Goal: Task Accomplishment & Management: Use online tool/utility

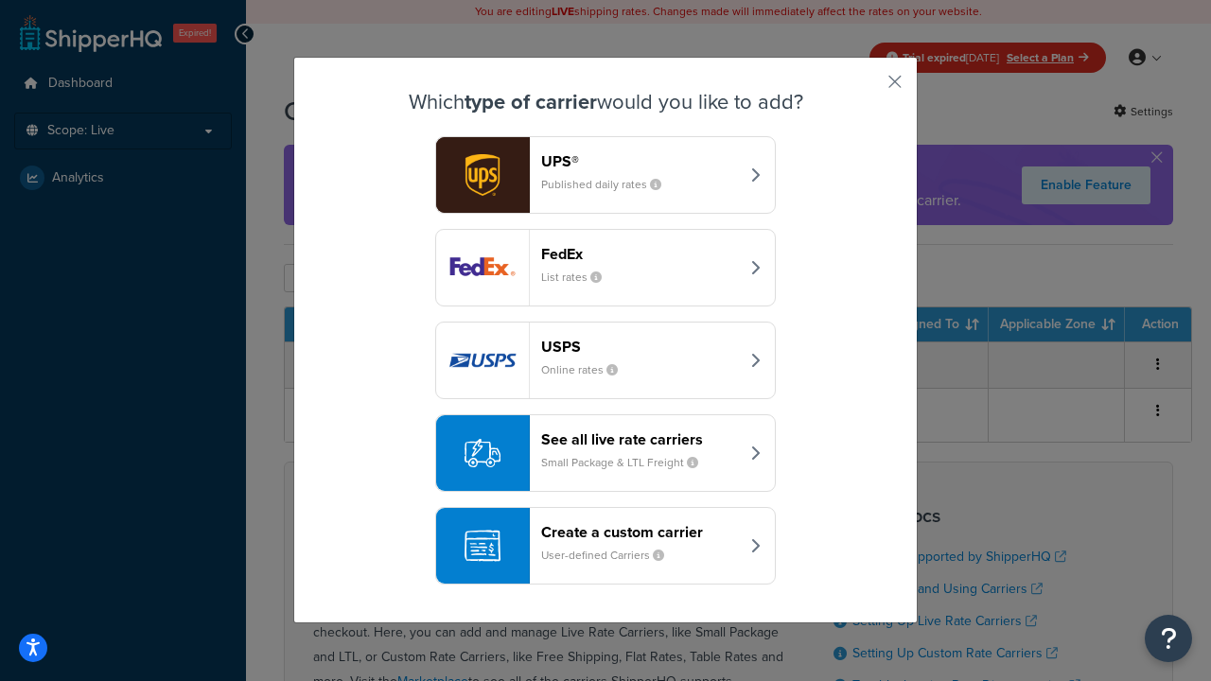
click at [605, 546] on div "Create a custom carrier User-defined Carriers" at bounding box center [640, 545] width 198 height 45
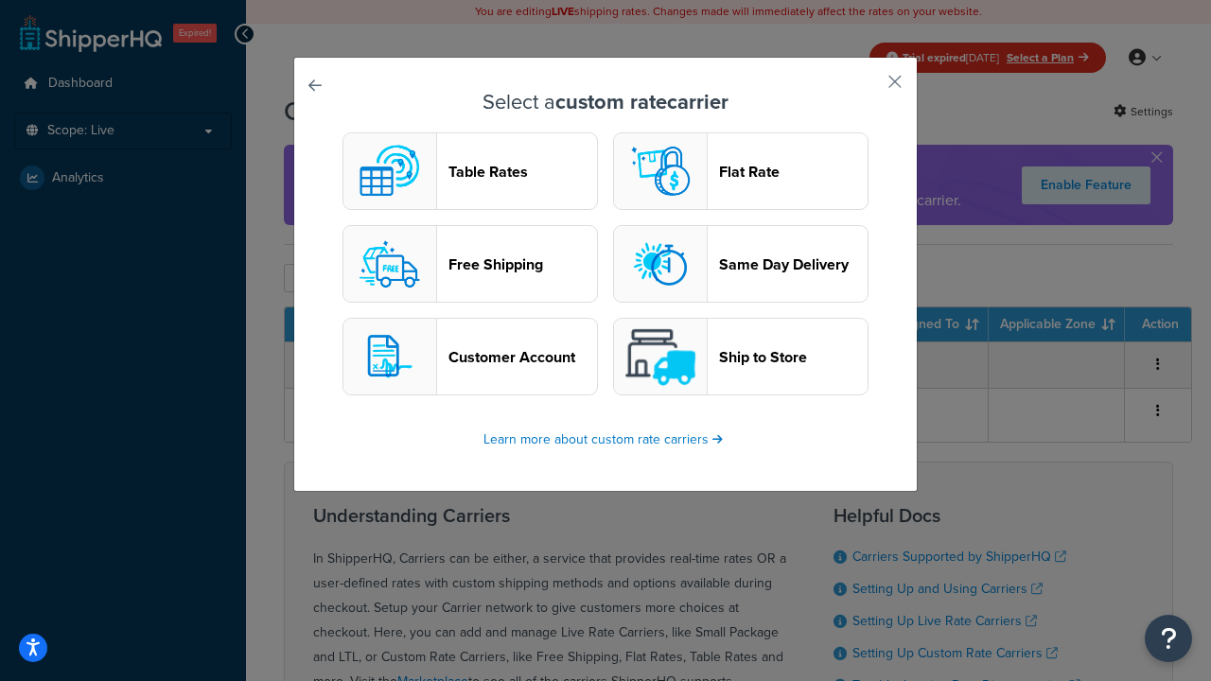
click at [470, 171] on header "Table Rates" at bounding box center [522, 172] width 149 height 18
